Goal: Transaction & Acquisition: Book appointment/travel/reservation

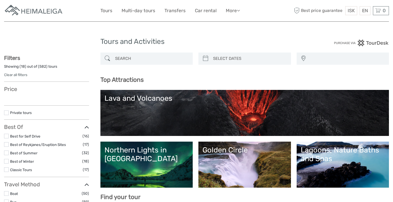
select select
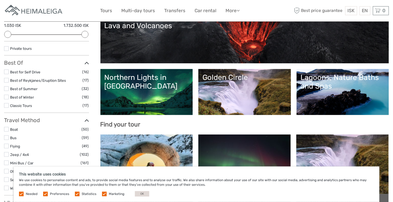
scroll to position [109, 0]
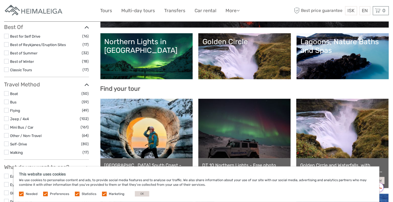
click at [22, 195] on label at bounding box center [21, 194] width 5 height 5
click at [44, 194] on label at bounding box center [45, 194] width 5 height 5
click at [0, 0] on input "checkbox" at bounding box center [0, 0] width 0 height 0
click at [77, 194] on label at bounding box center [77, 194] width 5 height 5
click at [0, 0] on input "checkbox" at bounding box center [0, 0] width 0 height 0
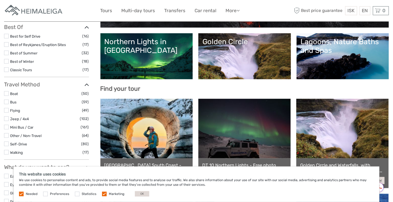
click at [103, 192] on label at bounding box center [104, 194] width 5 height 5
click at [0, 0] on input "checkbox" at bounding box center [0, 0] width 0 height 0
click at [142, 192] on button "OK" at bounding box center [142, 194] width 14 height 5
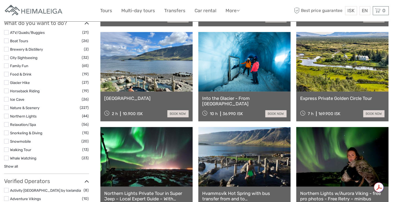
scroll to position [217, 0]
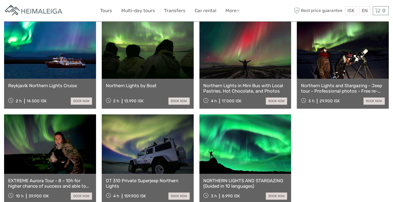
scroll to position [299, 0]
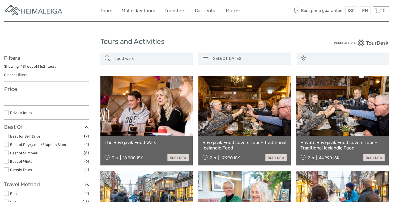
select select
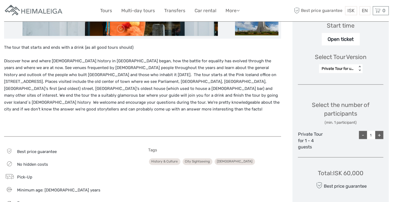
scroll to position [190, 0]
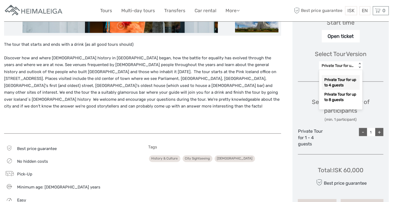
click at [357, 69] on div "< >" at bounding box center [359, 66] width 5 height 6
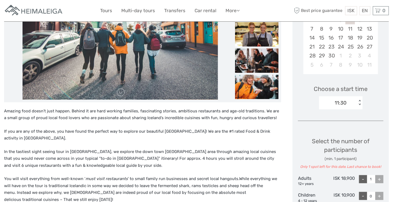
scroll to position [81, 0]
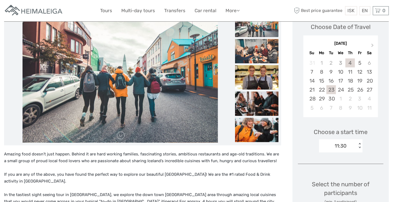
drag, startPoint x: 325, startPoint y: 100, endPoint x: 322, endPoint y: 102, distance: 3.2
click at [327, 94] on div "23" at bounding box center [331, 89] width 9 height 9
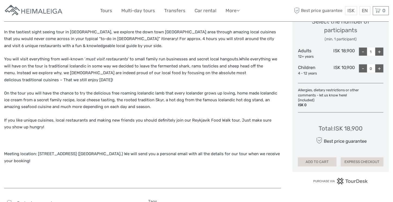
scroll to position [244, 0]
